Goal: Navigation & Orientation: Find specific page/section

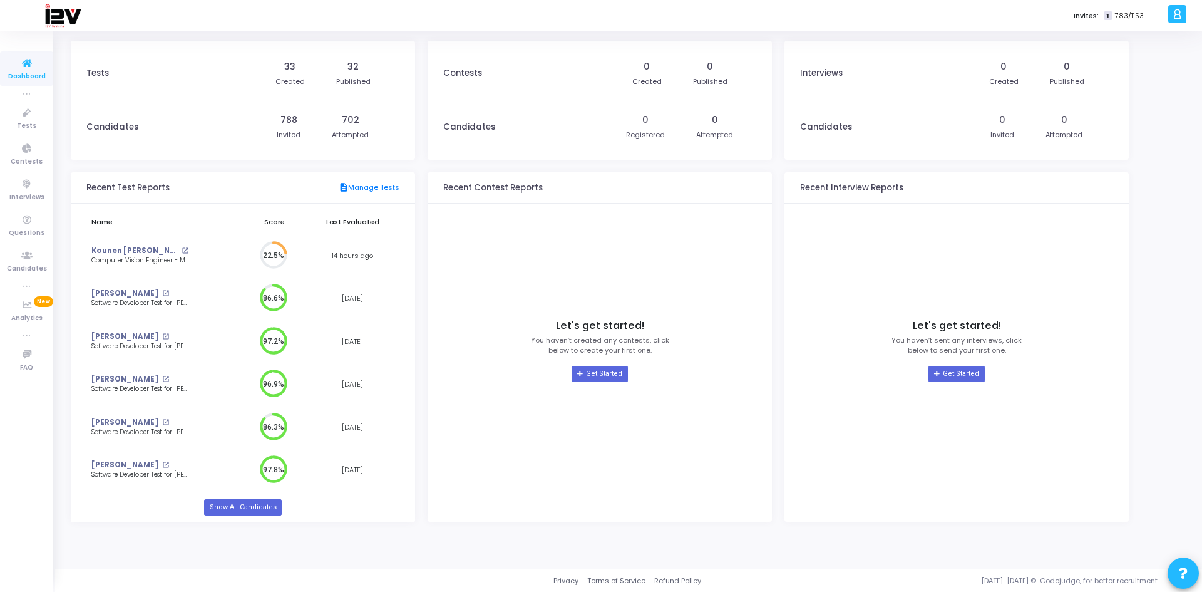
scroll to position [28, 18]
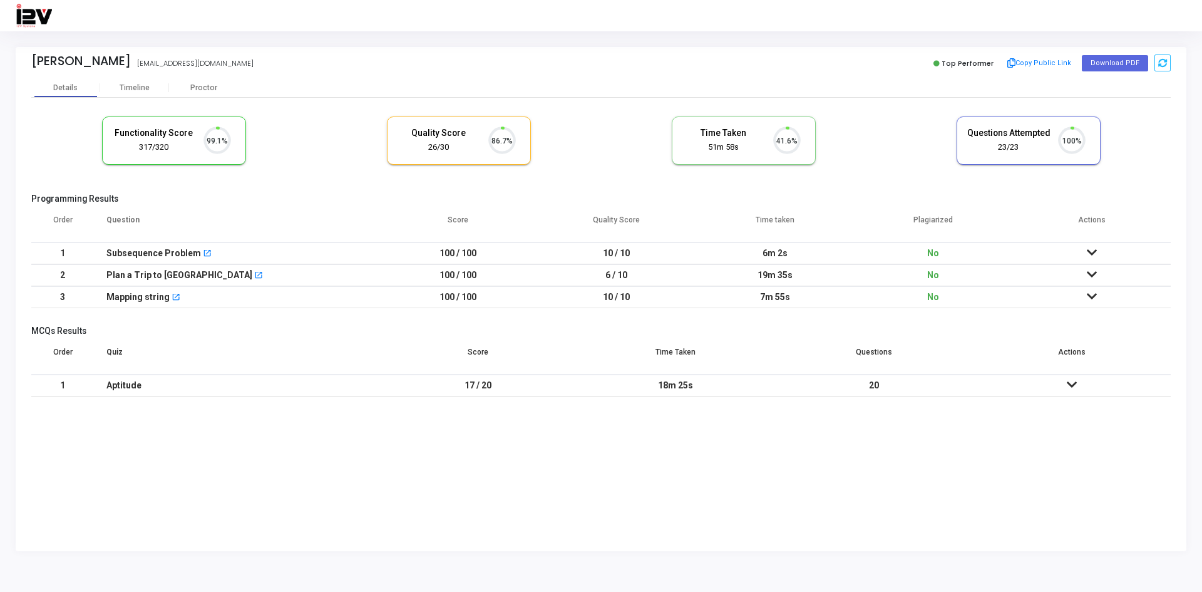
scroll to position [26, 32]
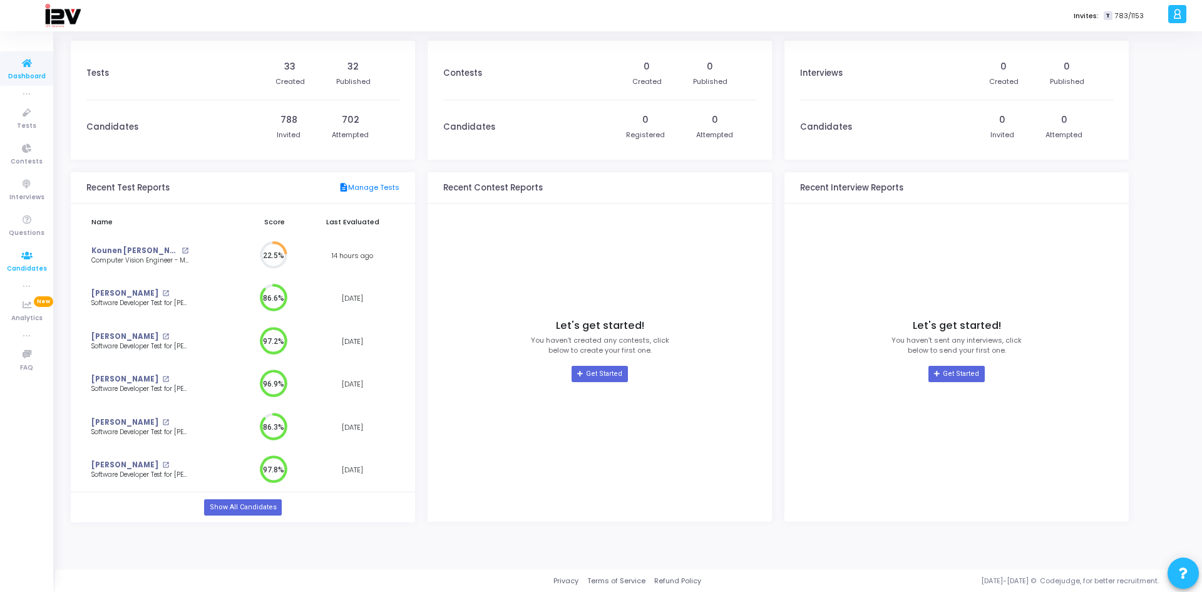
click at [28, 259] on icon at bounding box center [27, 256] width 26 height 16
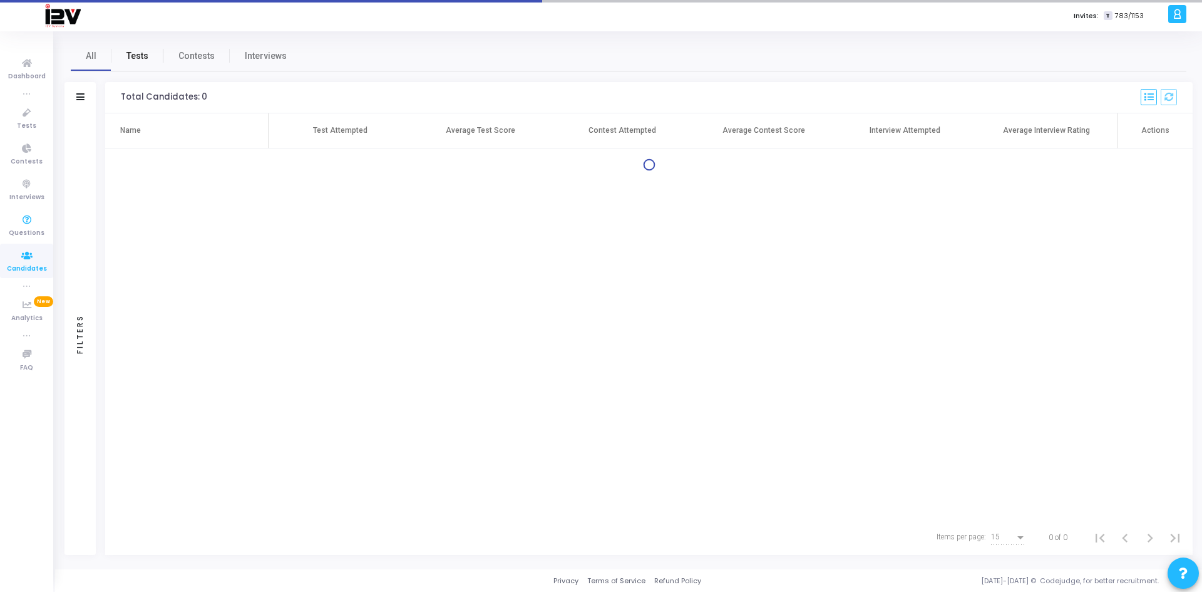
click at [135, 56] on span "Tests" at bounding box center [137, 55] width 22 height 13
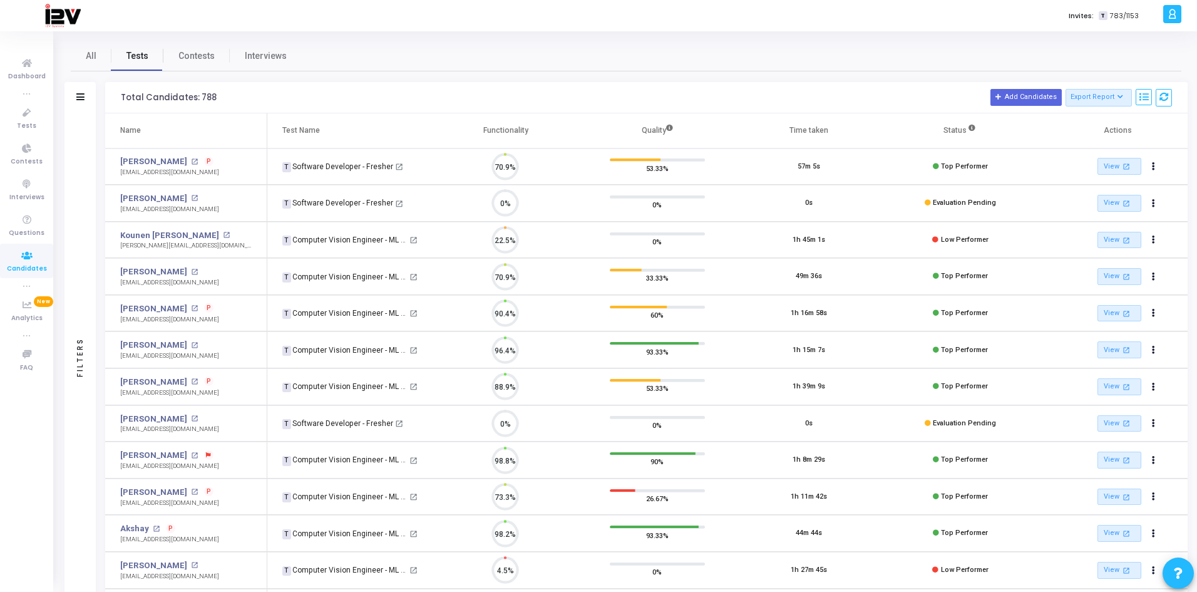
scroll to position [26, 32]
